Goal: Task Accomplishment & Management: Manage account settings

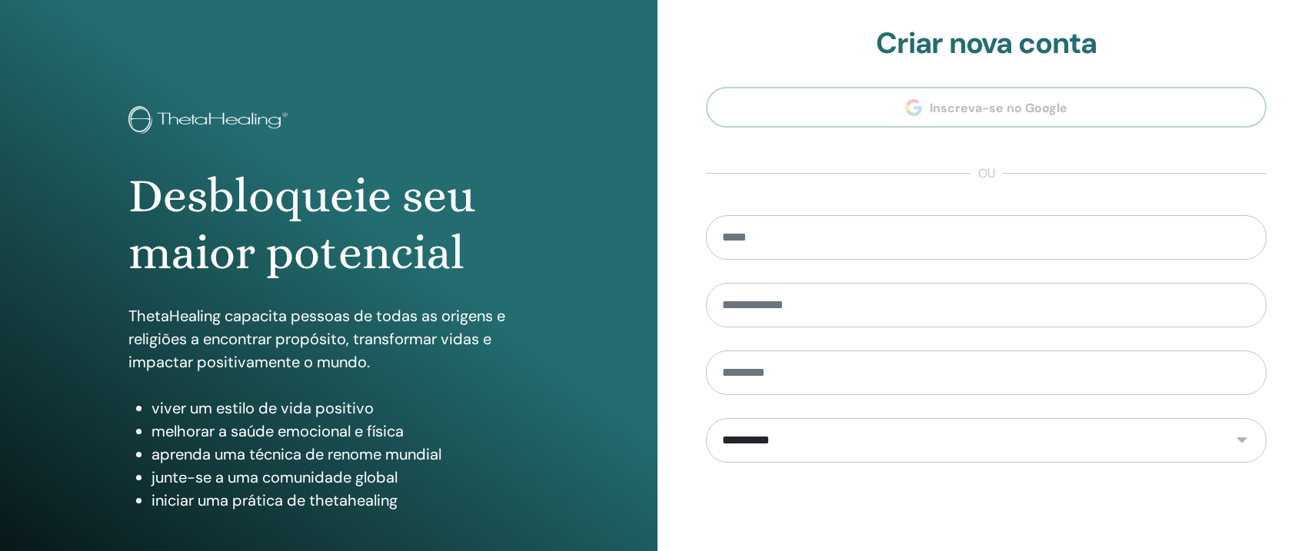
click at [1211, 484] on form "**********" at bounding box center [986, 442] width 561 height 454
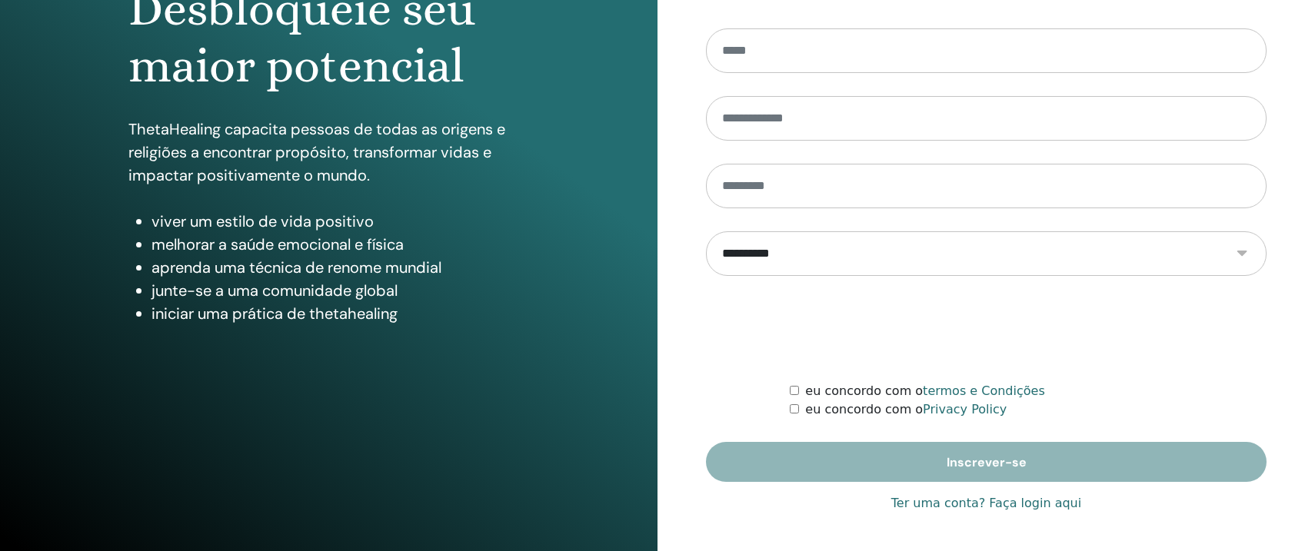
scroll to position [187, 0]
click at [1036, 504] on link "Ter uma conta? Faça login aqui" at bounding box center [986, 504] width 190 height 18
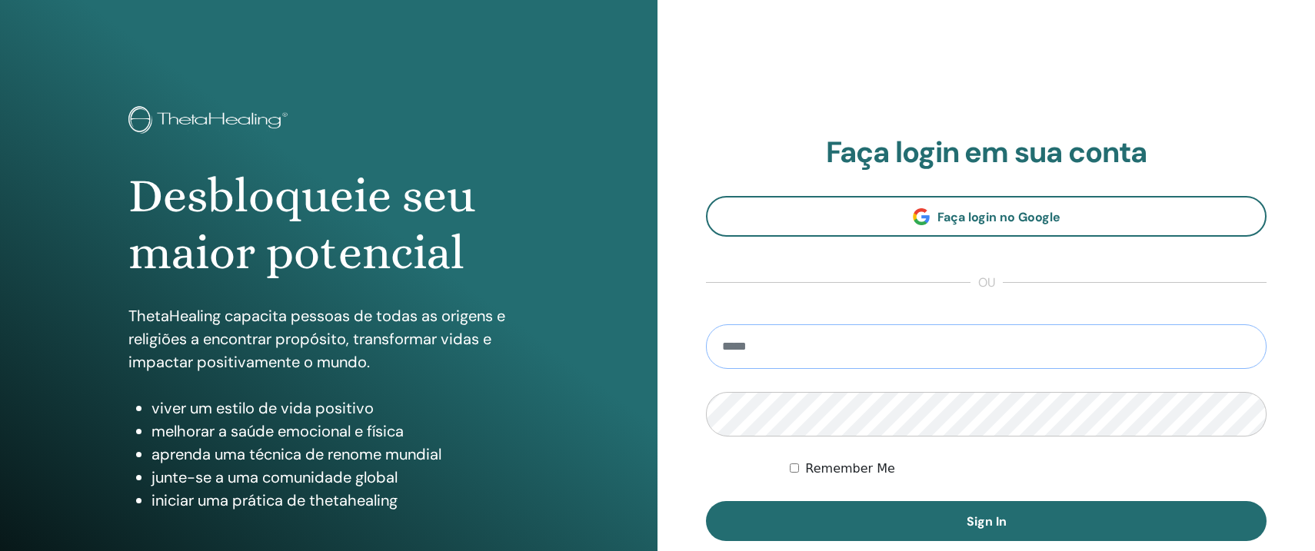
type input "**********"
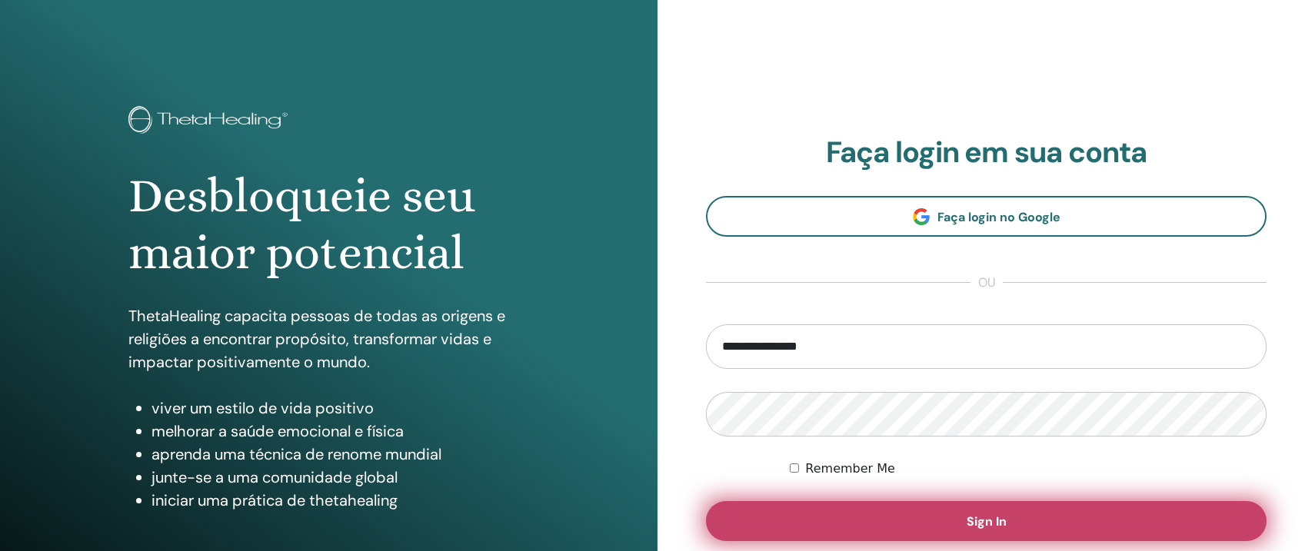
click at [976, 521] on span "Sign In" at bounding box center [987, 522] width 40 height 16
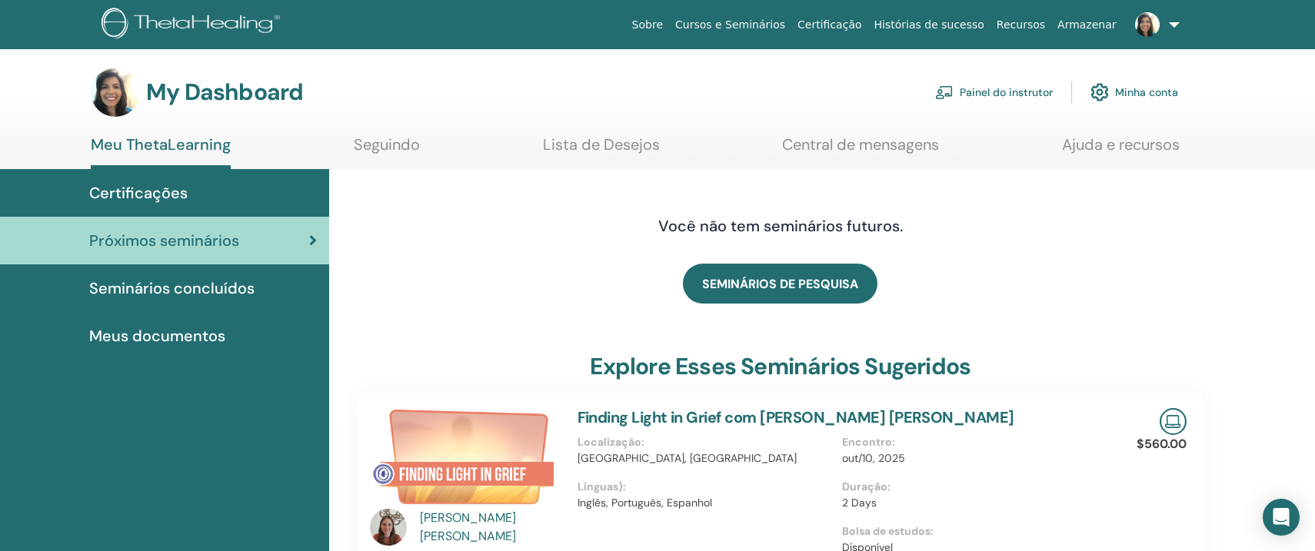
click at [175, 290] on span "Seminários concluídos" at bounding box center [171, 288] width 165 height 23
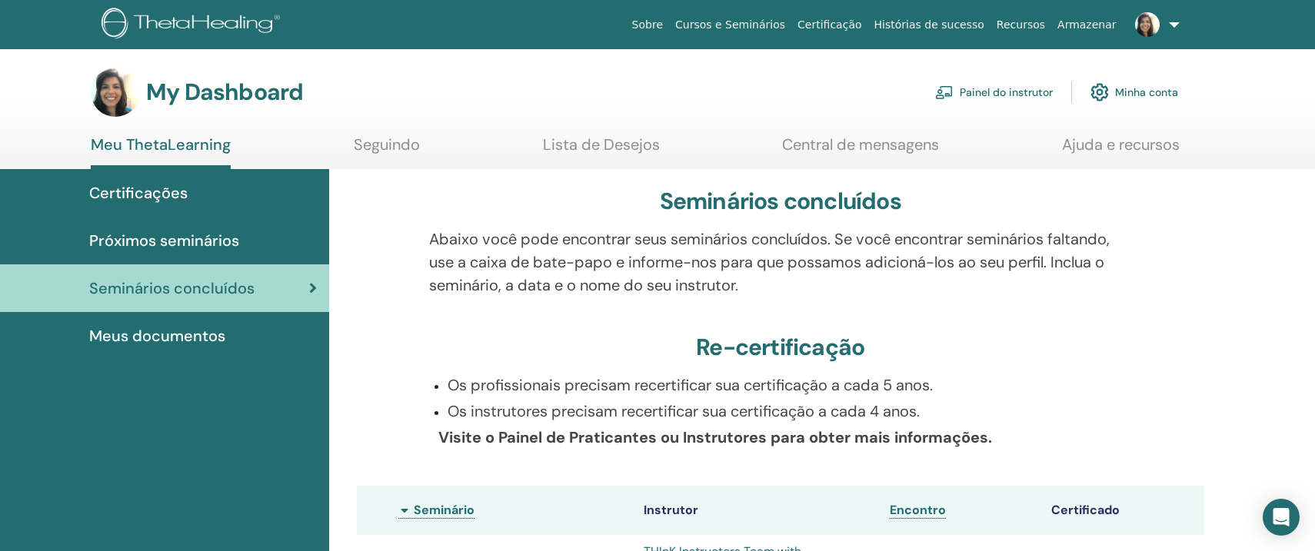
click at [1006, 106] on link "Painel do instrutor" at bounding box center [994, 92] width 118 height 34
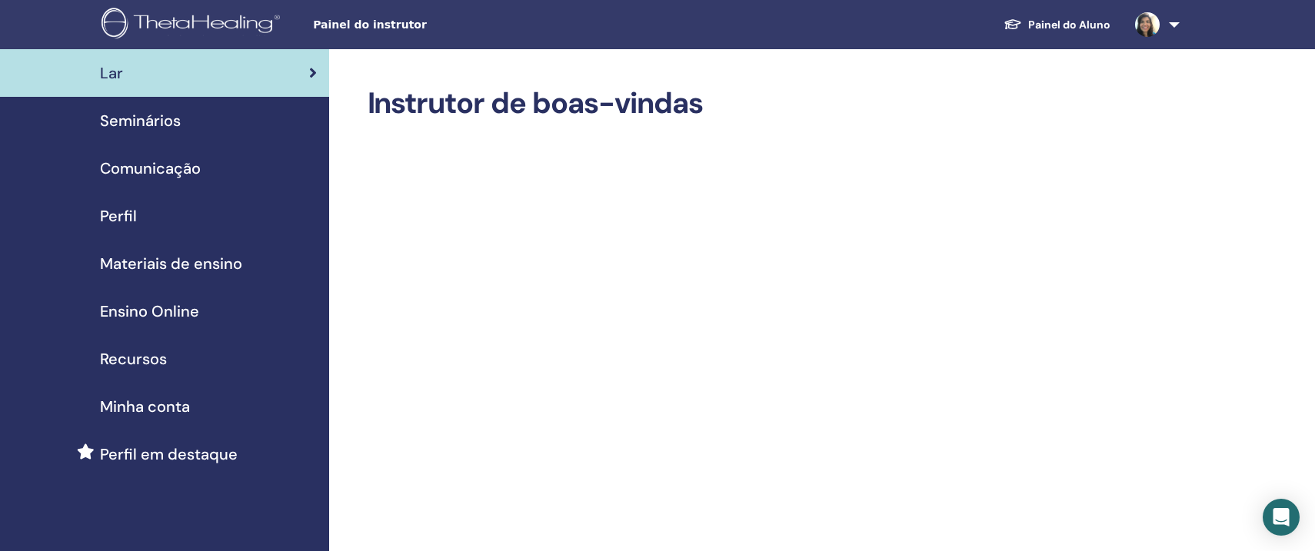
click at [160, 122] on span "Seminários" at bounding box center [140, 120] width 81 height 23
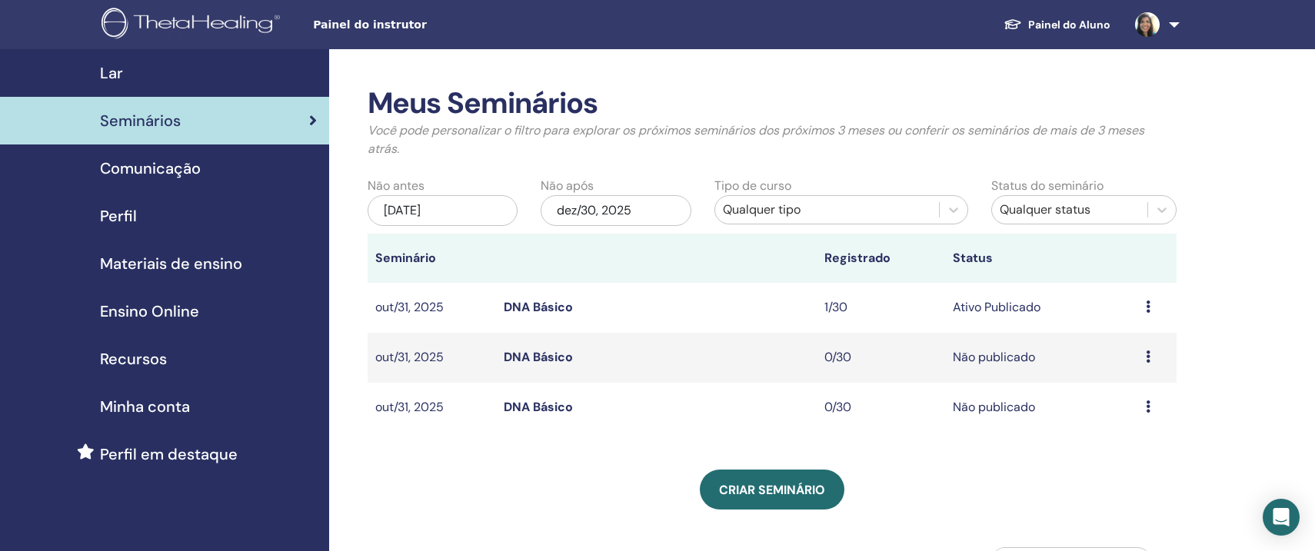
click at [1149, 306] on icon at bounding box center [1148, 307] width 5 height 12
click at [1141, 318] on link "Visualizar" at bounding box center [1120, 318] width 55 height 16
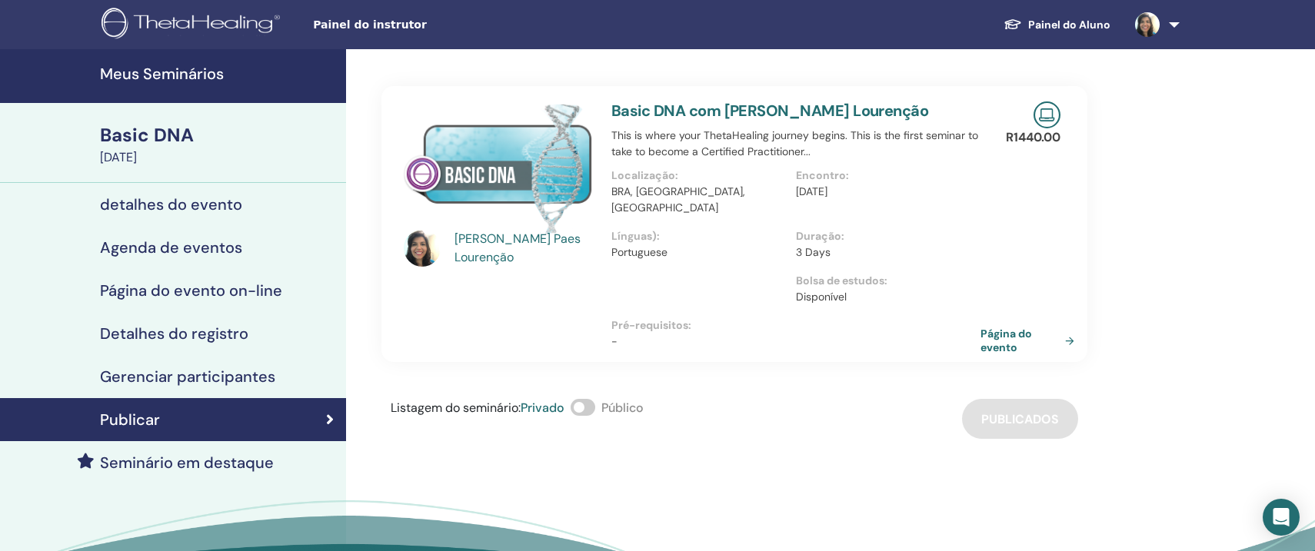
click at [256, 334] on div "Detalhes do registro" at bounding box center [172, 334] width 321 height 18
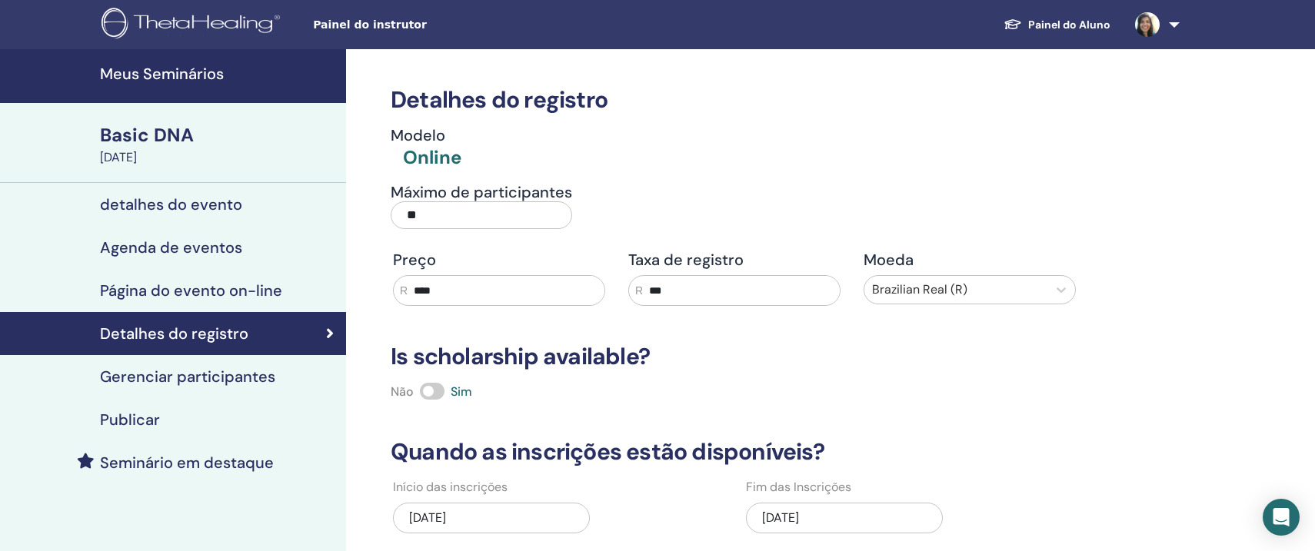
click at [227, 297] on h4 "Página do evento on-line" at bounding box center [191, 290] width 182 height 18
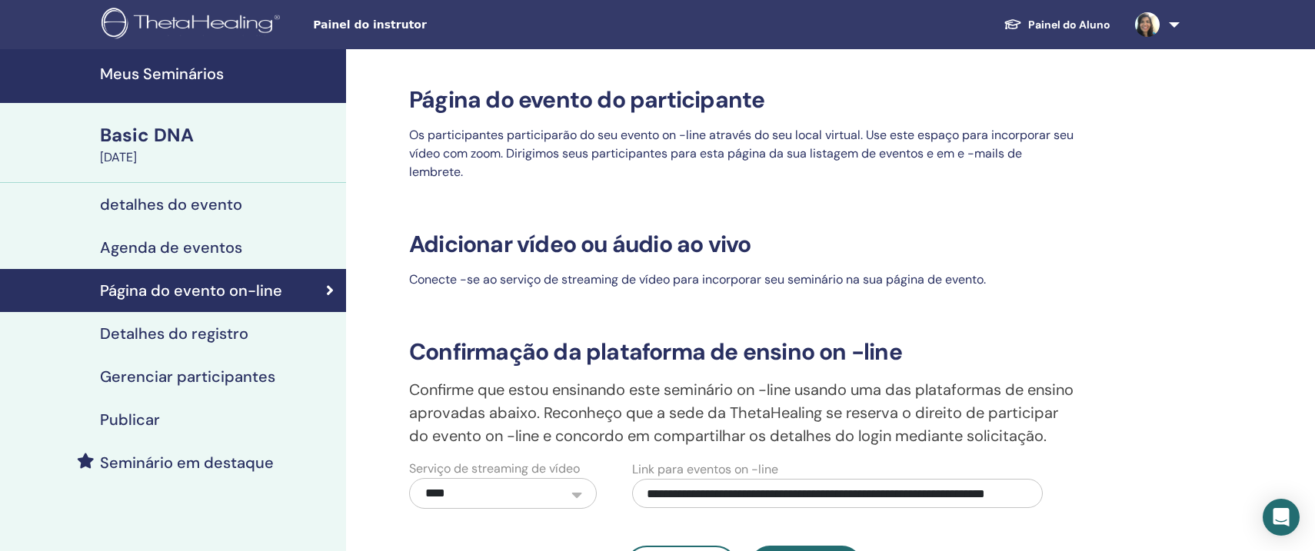
click at [226, 203] on h4 "detalhes do evento" at bounding box center [171, 204] width 142 height 18
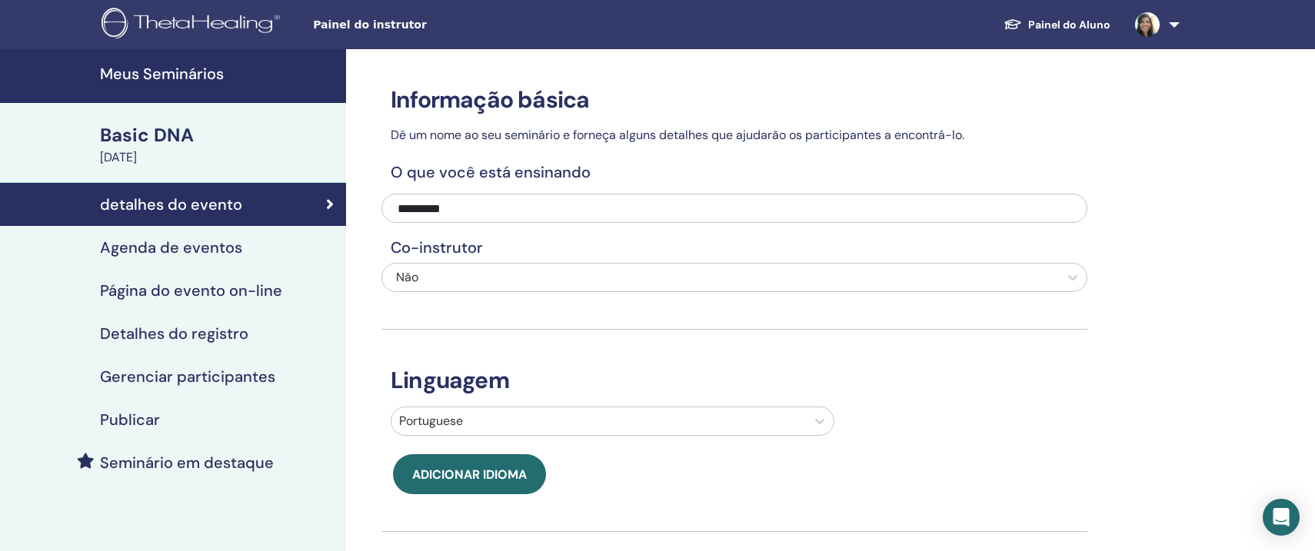
click at [203, 69] on h4 "Meus Seminários" at bounding box center [218, 74] width 237 height 18
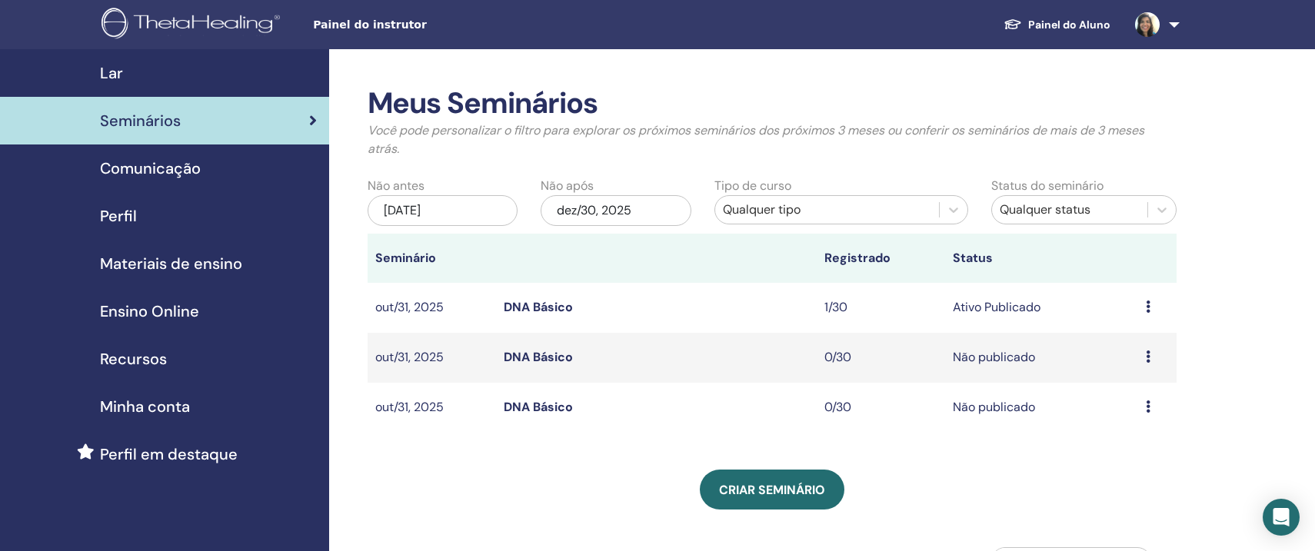
click at [1249, 293] on div "Meus Seminários Você pode personalizar o filtro para explorar os próximos semin…" at bounding box center [822, 475] width 987 height 853
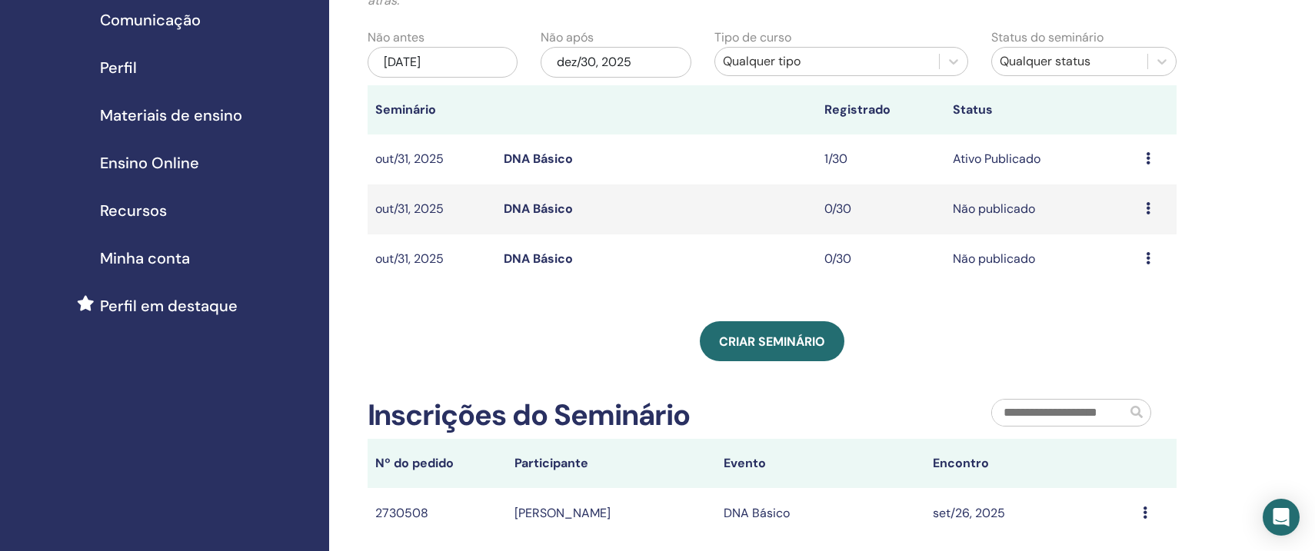
scroll to position [136, 0]
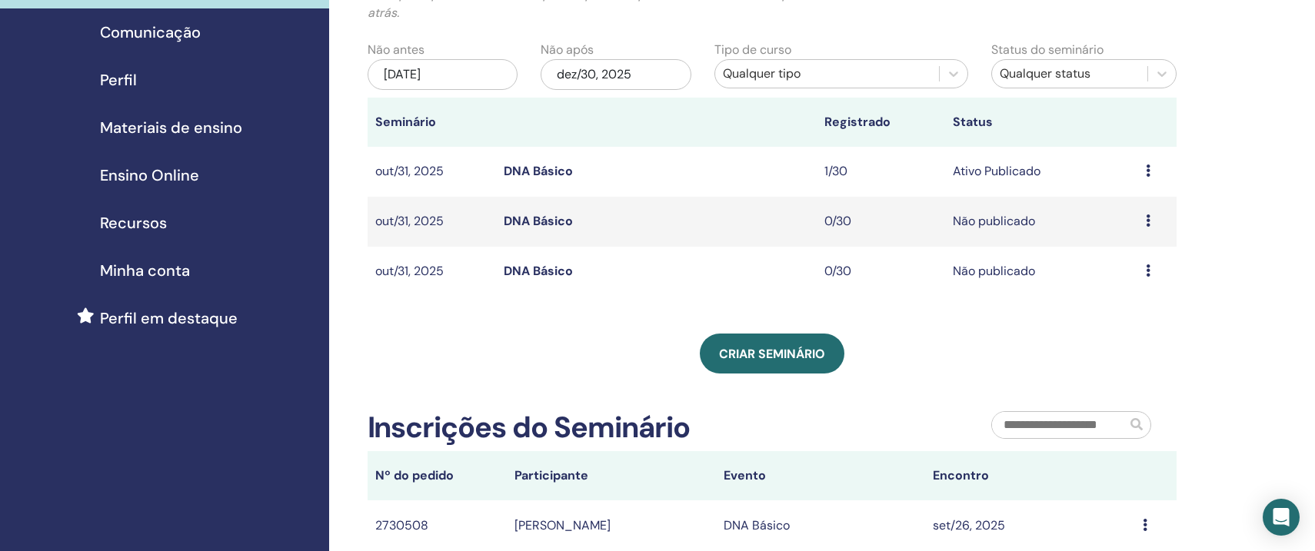
click at [1189, 206] on div "Meus Seminários Você pode personalizar o filtro para explorar os próximos semin…" at bounding box center [822, 339] width 987 height 853
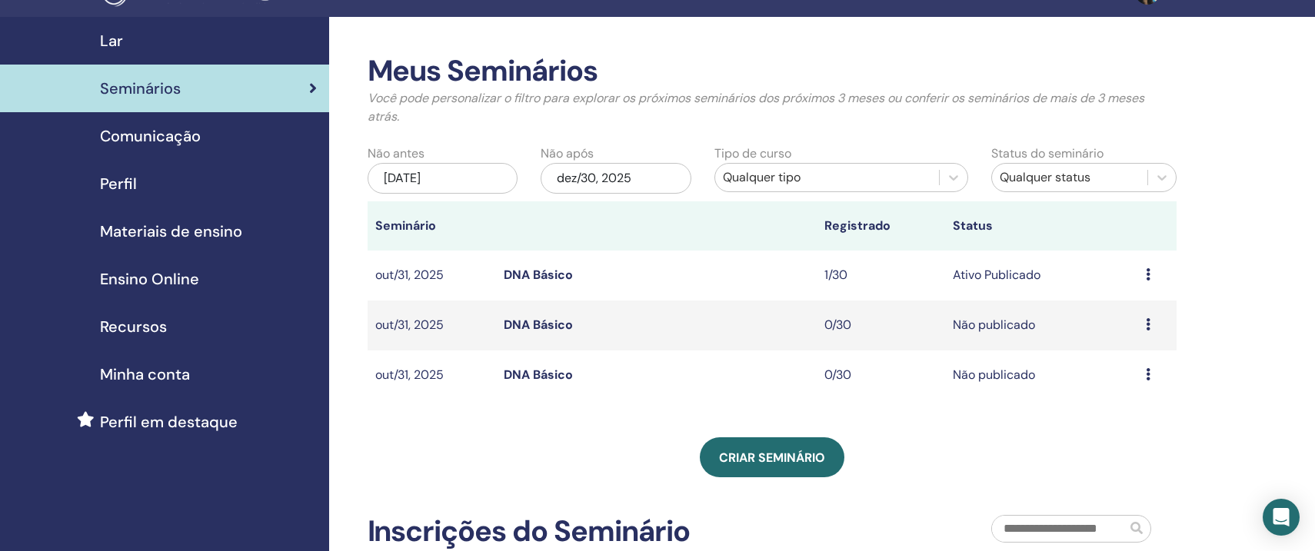
scroll to position [8, 0]
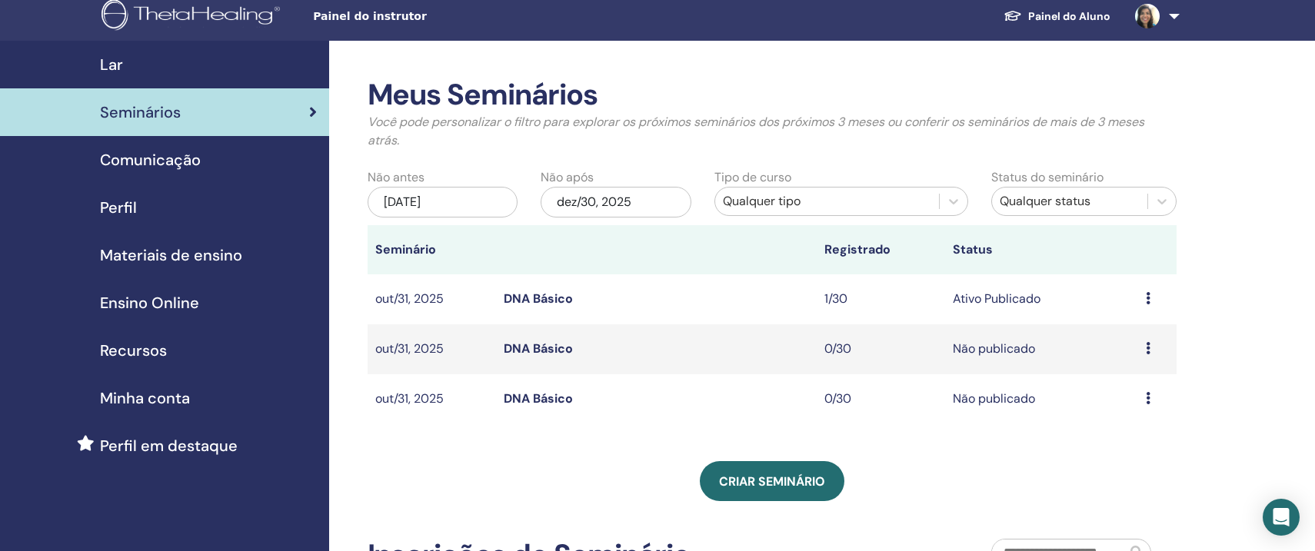
click at [188, 75] on div "Lar" at bounding box center [164, 64] width 305 height 23
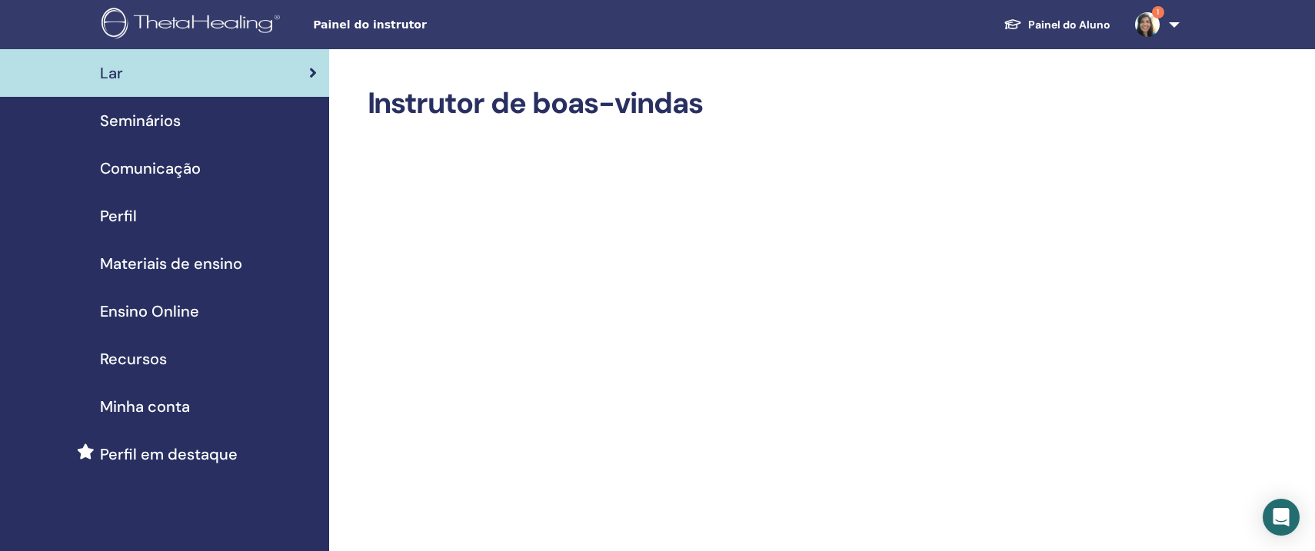
click at [171, 113] on span "Seminários" at bounding box center [140, 120] width 81 height 23
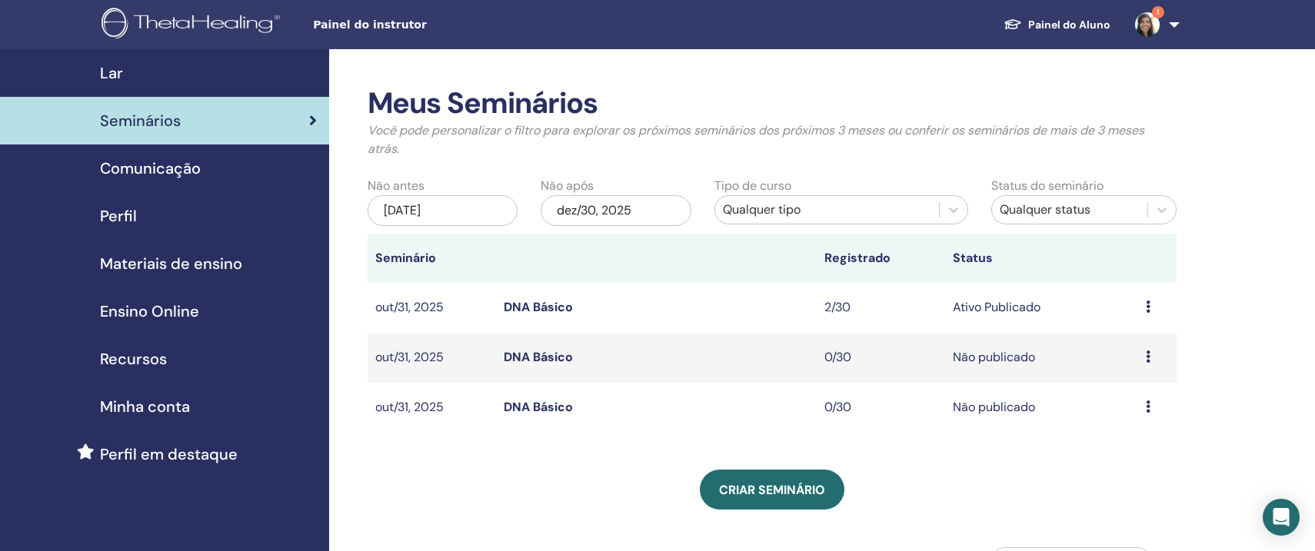
click at [1230, 303] on div "Meus Seminários Você pode personalizar o filtro para explorar os próximos semin…" at bounding box center [822, 500] width 987 height 903
click at [140, 165] on span "Comunicação" at bounding box center [150, 168] width 101 height 23
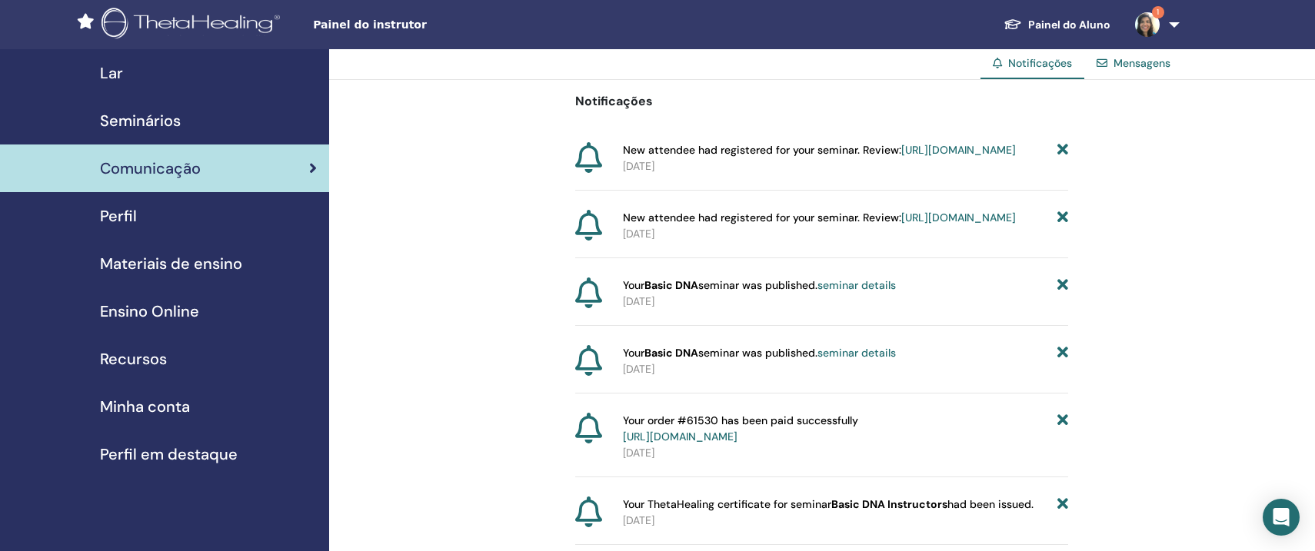
click at [135, 122] on span "Seminários" at bounding box center [140, 120] width 81 height 23
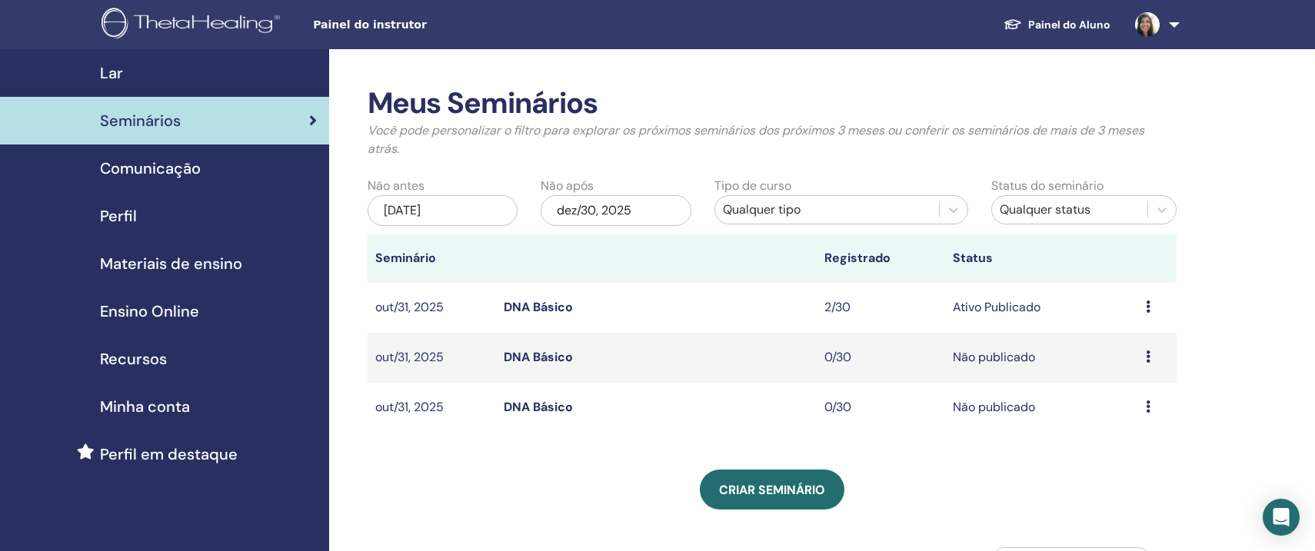
click at [1154, 298] on div "Visualizar Editar Participantes Cancelar" at bounding box center [1157, 307] width 23 height 18
click at [1149, 310] on link "Visualizar" at bounding box center [1124, 310] width 55 height 16
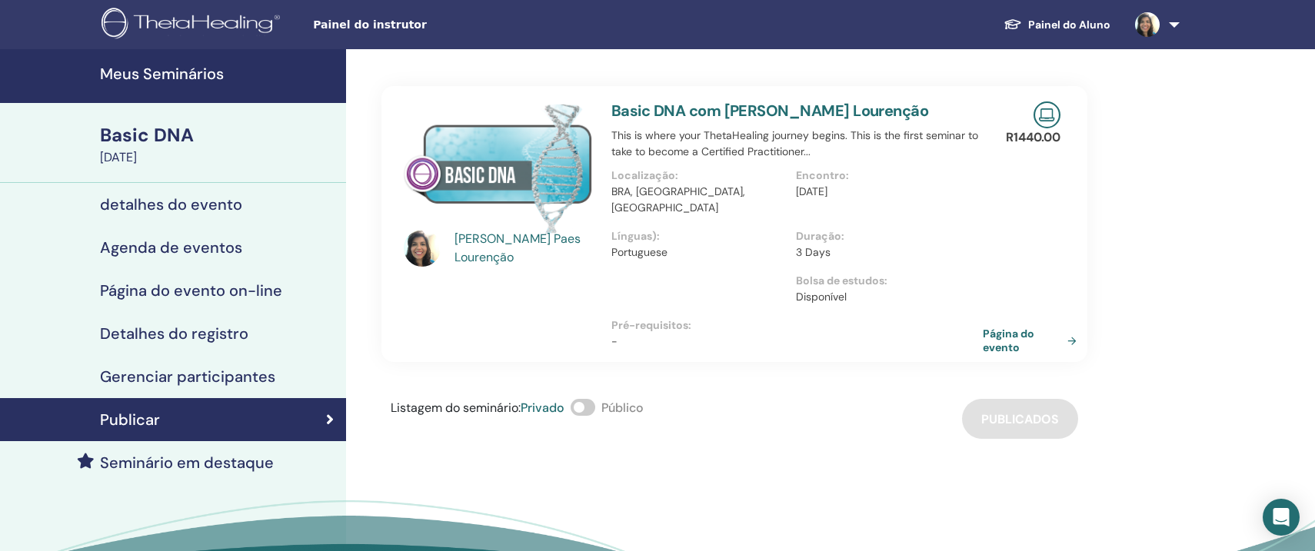
click at [1071, 327] on link "Página do evento" at bounding box center [1033, 341] width 100 height 28
